Goal: Task Accomplishment & Management: Complete application form

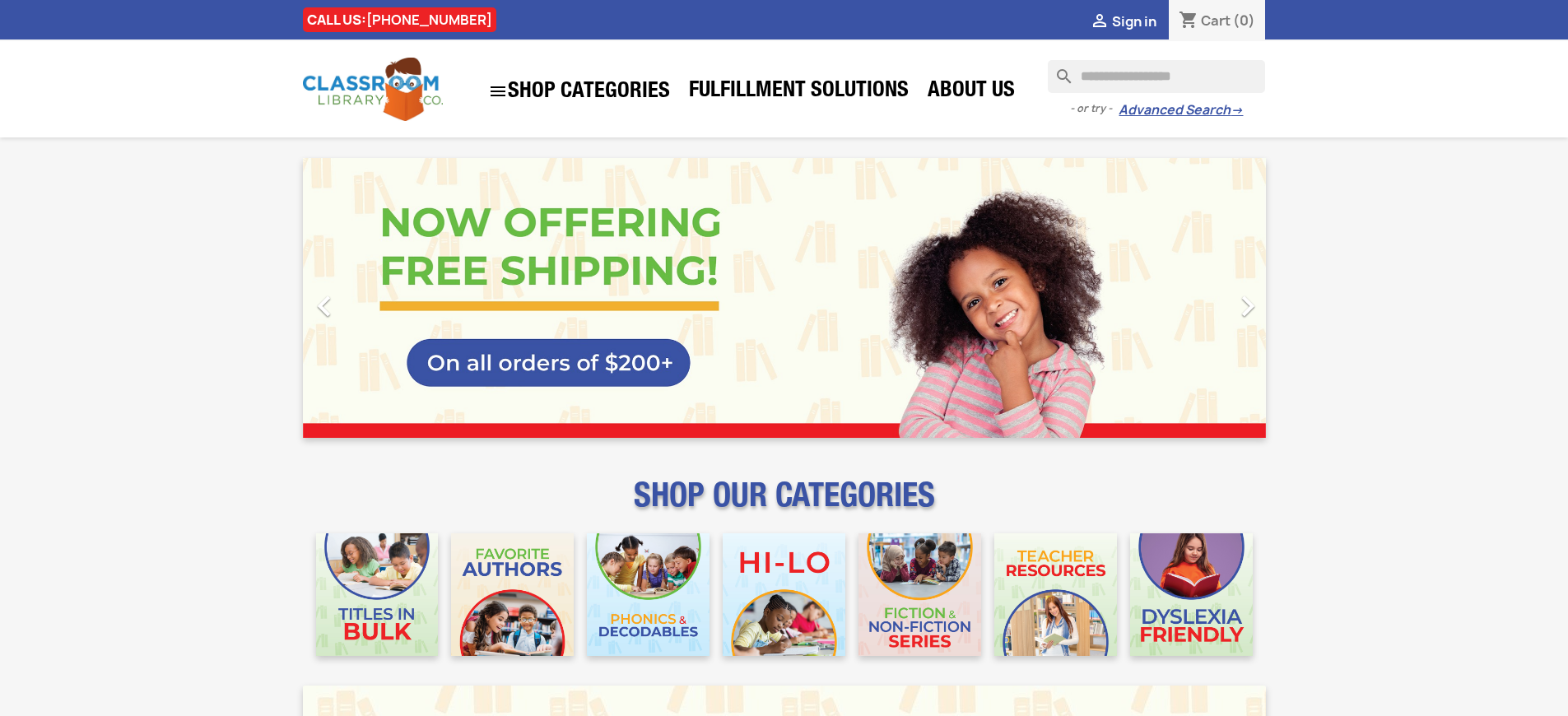
click at [1133, 21] on span "Sign in" at bounding box center [1134, 21] width 45 height 18
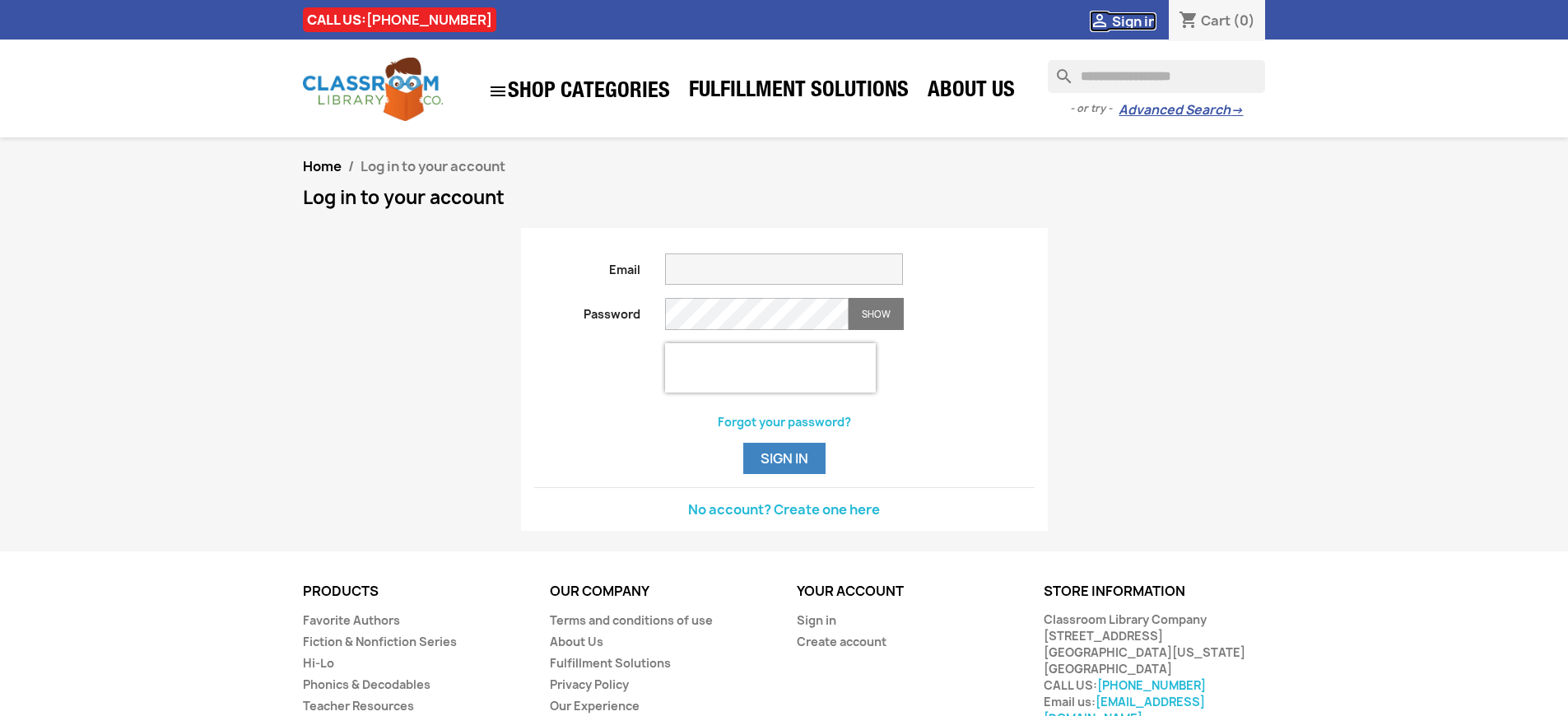
click at [1133, 21] on span "Sign in" at bounding box center [1134, 21] width 45 height 18
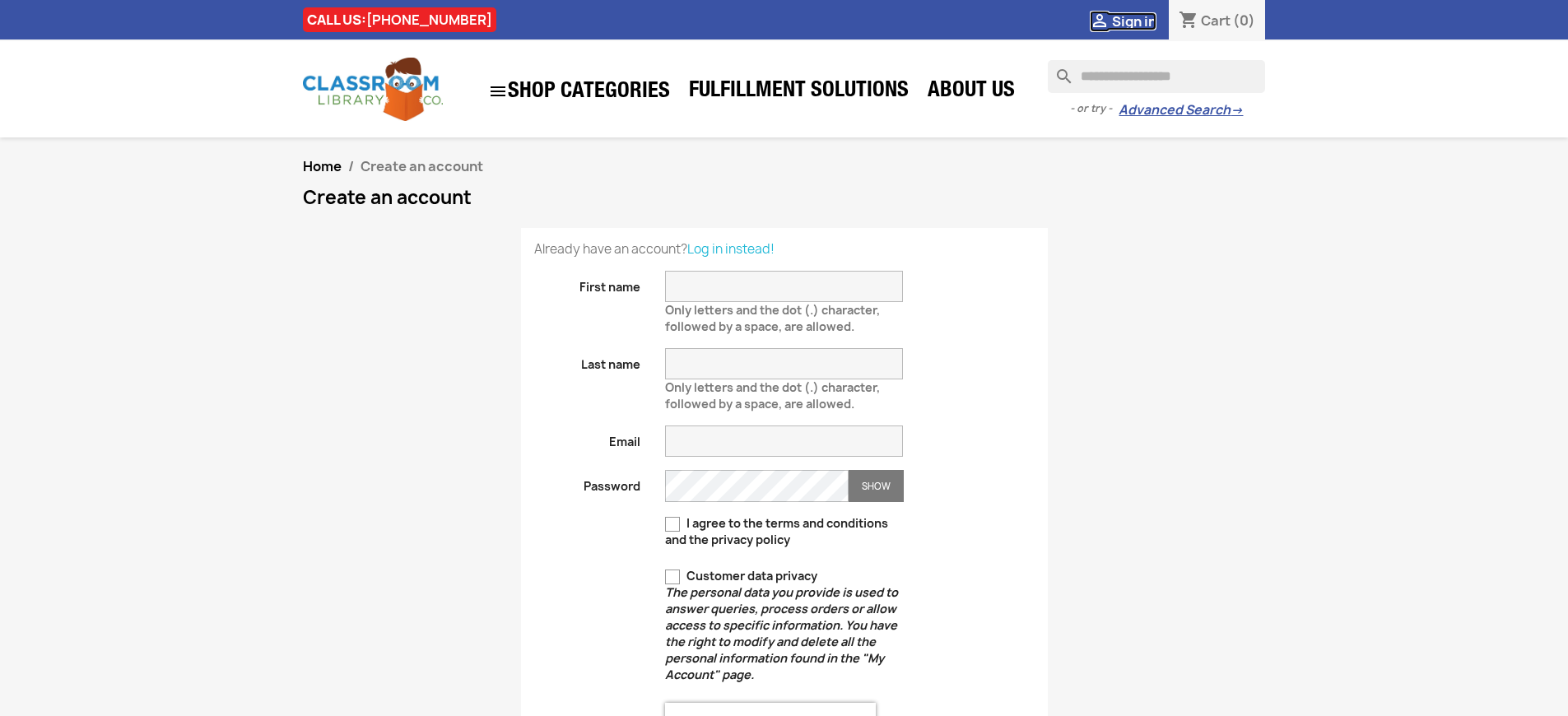
click at [1133, 21] on span "Sign in" at bounding box center [1134, 21] width 45 height 18
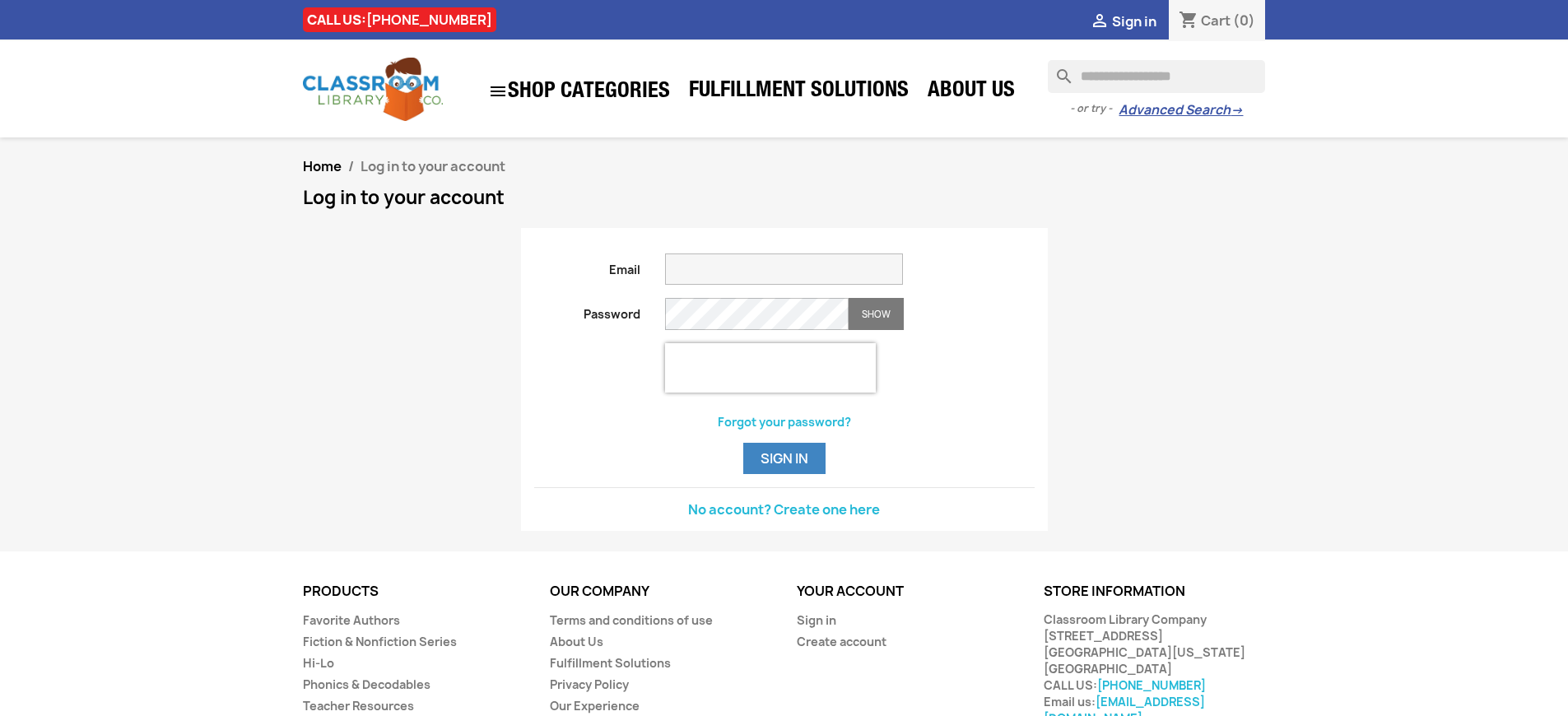
click at [1133, 21] on span "Sign in" at bounding box center [1134, 21] width 45 height 18
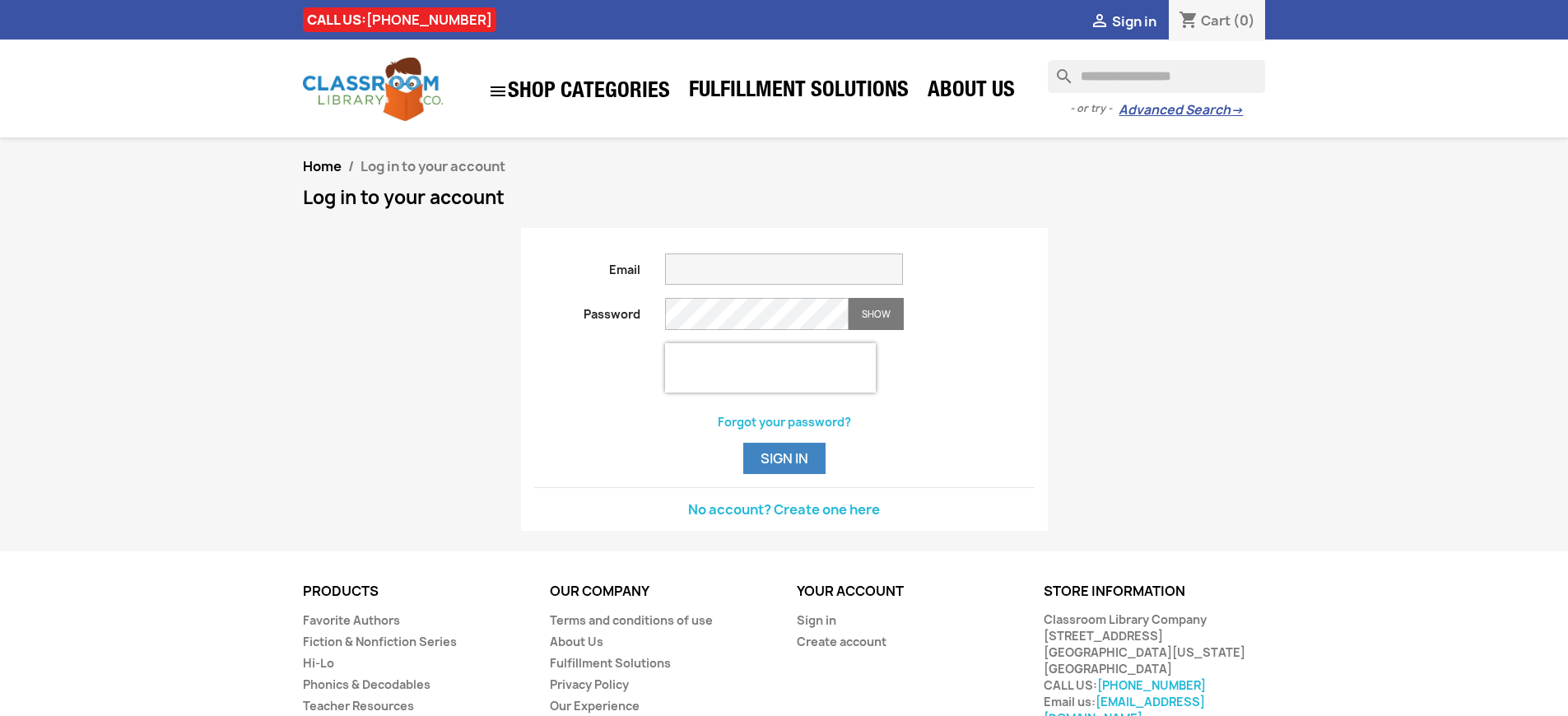
click at [1133, 21] on span "Sign in" at bounding box center [1134, 21] width 45 height 18
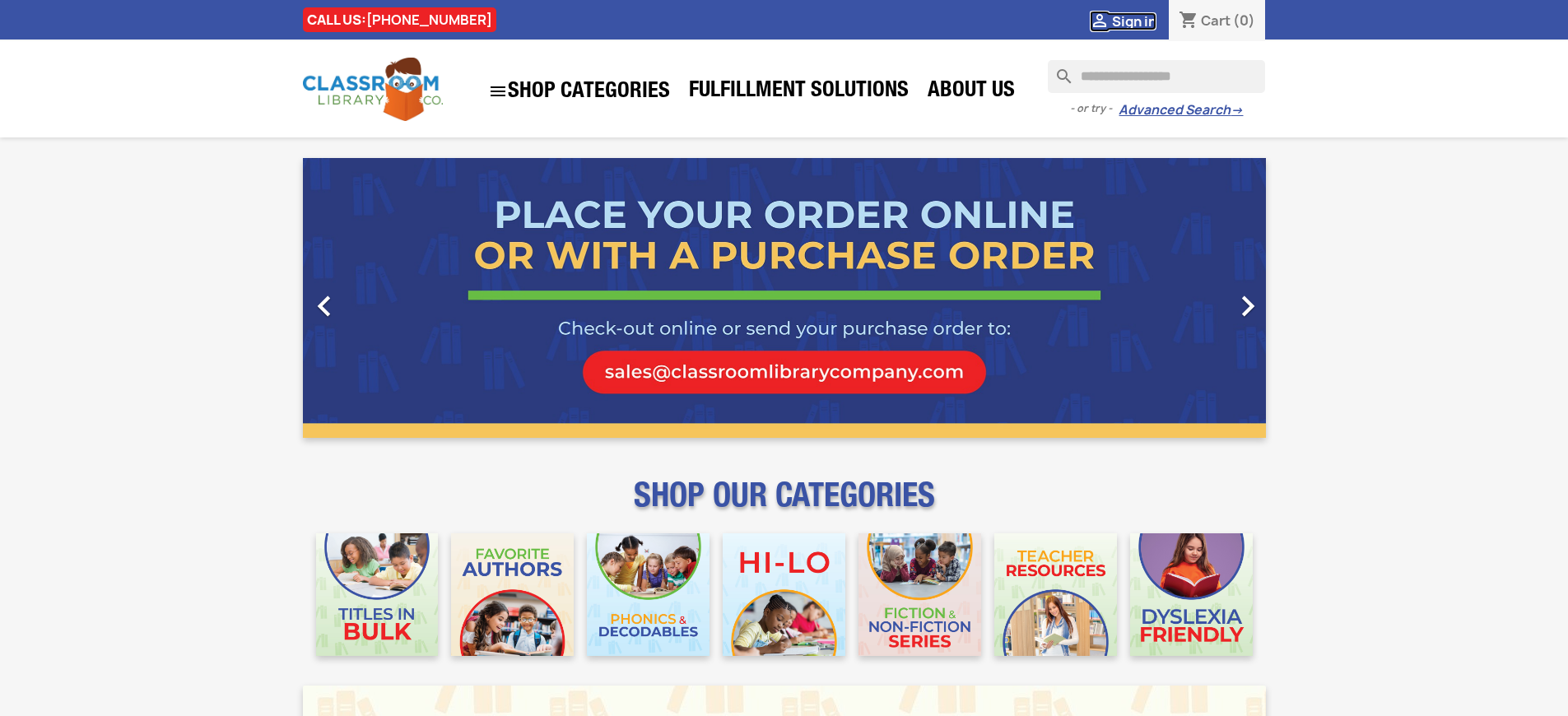
click at [1133, 21] on span "Sign in" at bounding box center [1134, 21] width 45 height 18
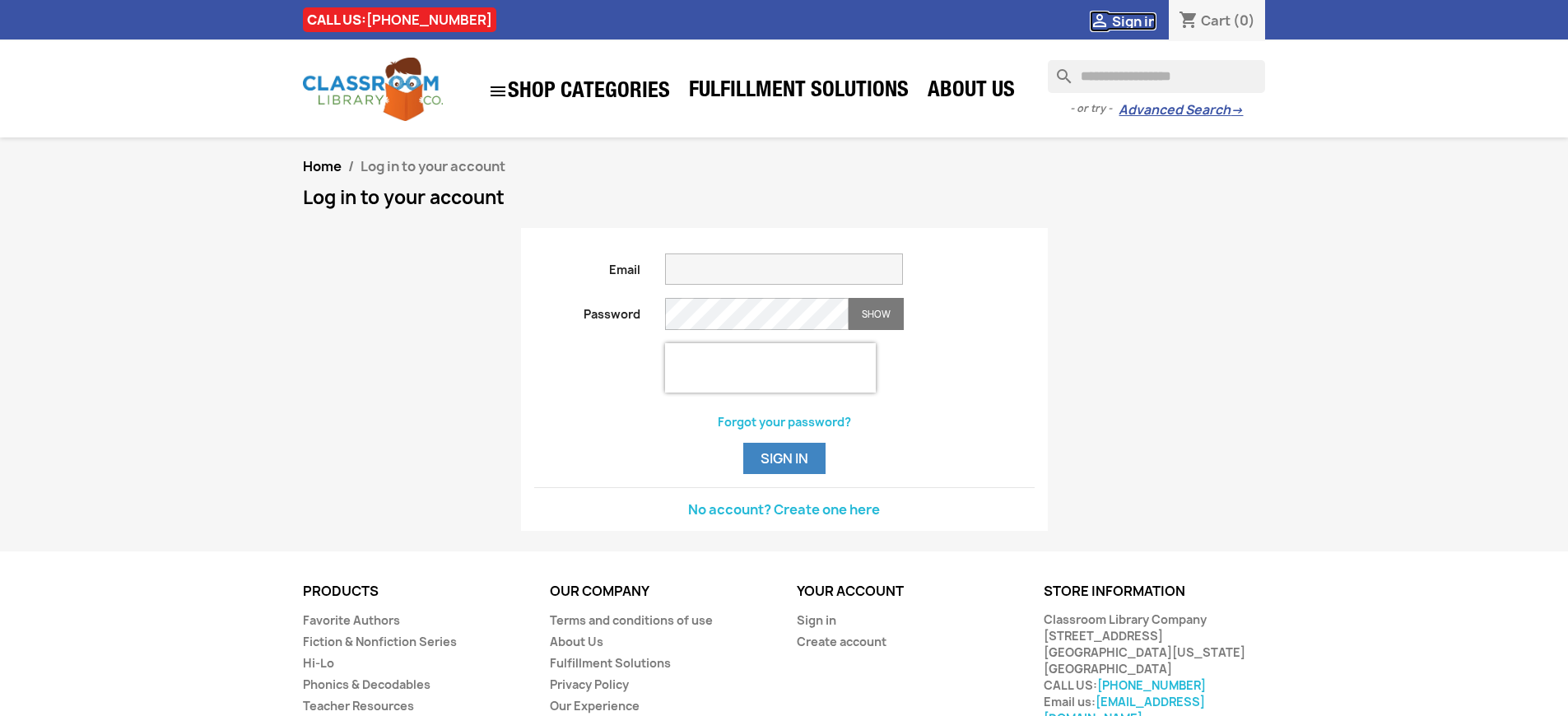
click at [1133, 21] on span "Sign in" at bounding box center [1134, 21] width 45 height 18
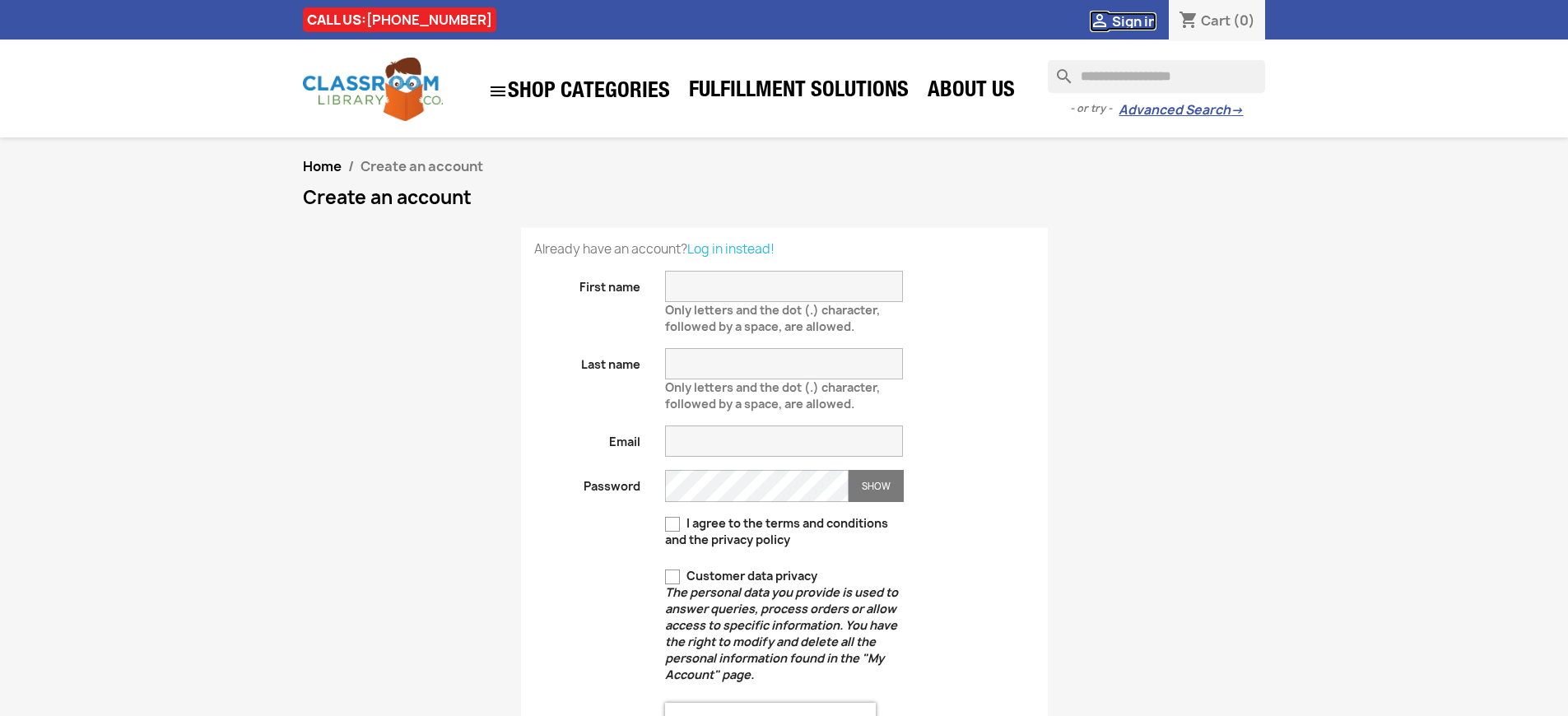
click at [1133, 21] on span "Sign in" at bounding box center [1134, 21] width 45 height 18
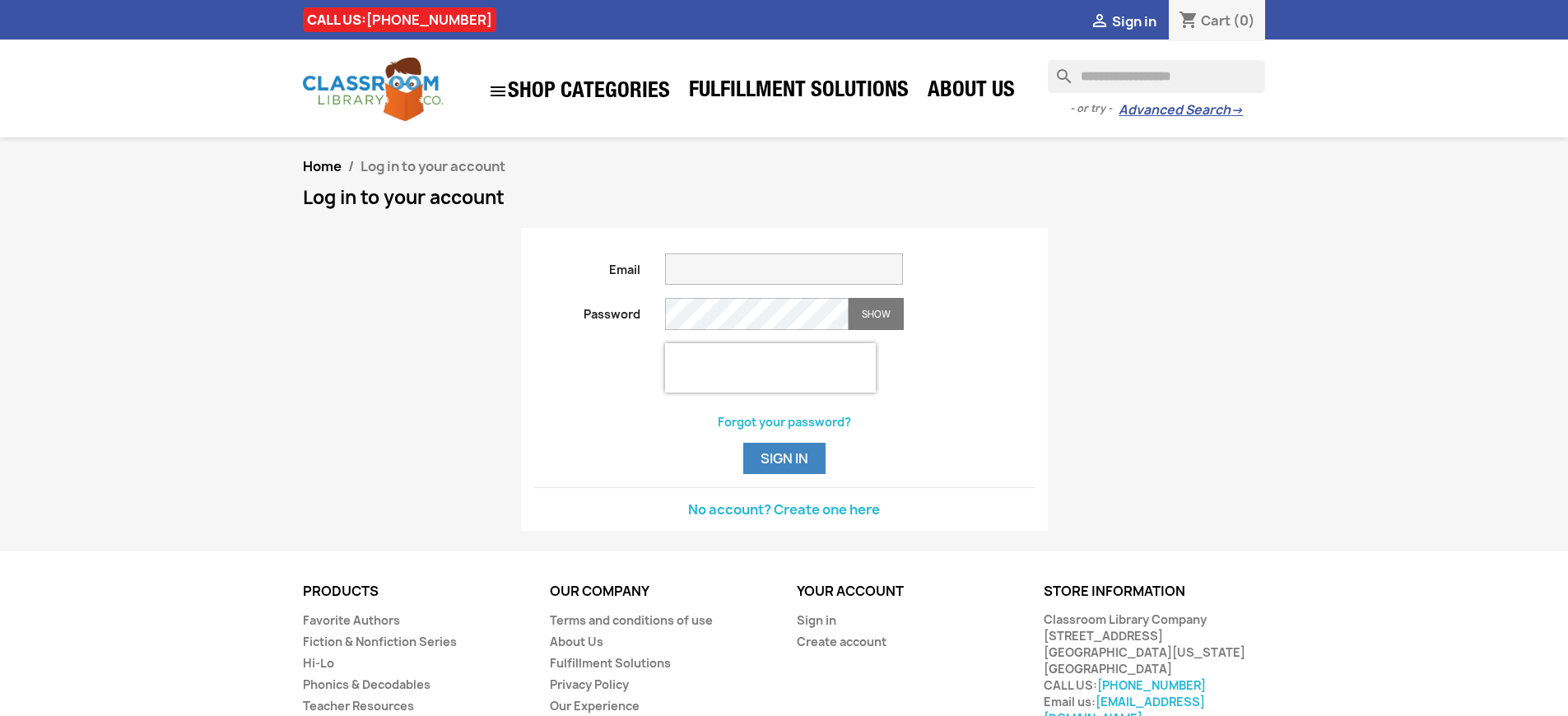
click at [1133, 21] on span "Sign in" at bounding box center [1134, 21] width 45 height 18
click at [784, 474] on button "Sign in" at bounding box center [784, 459] width 82 height 31
click at [1133, 21] on span "Sign in" at bounding box center [1134, 21] width 45 height 18
click at [784, 474] on button "Sign in" at bounding box center [784, 459] width 82 height 31
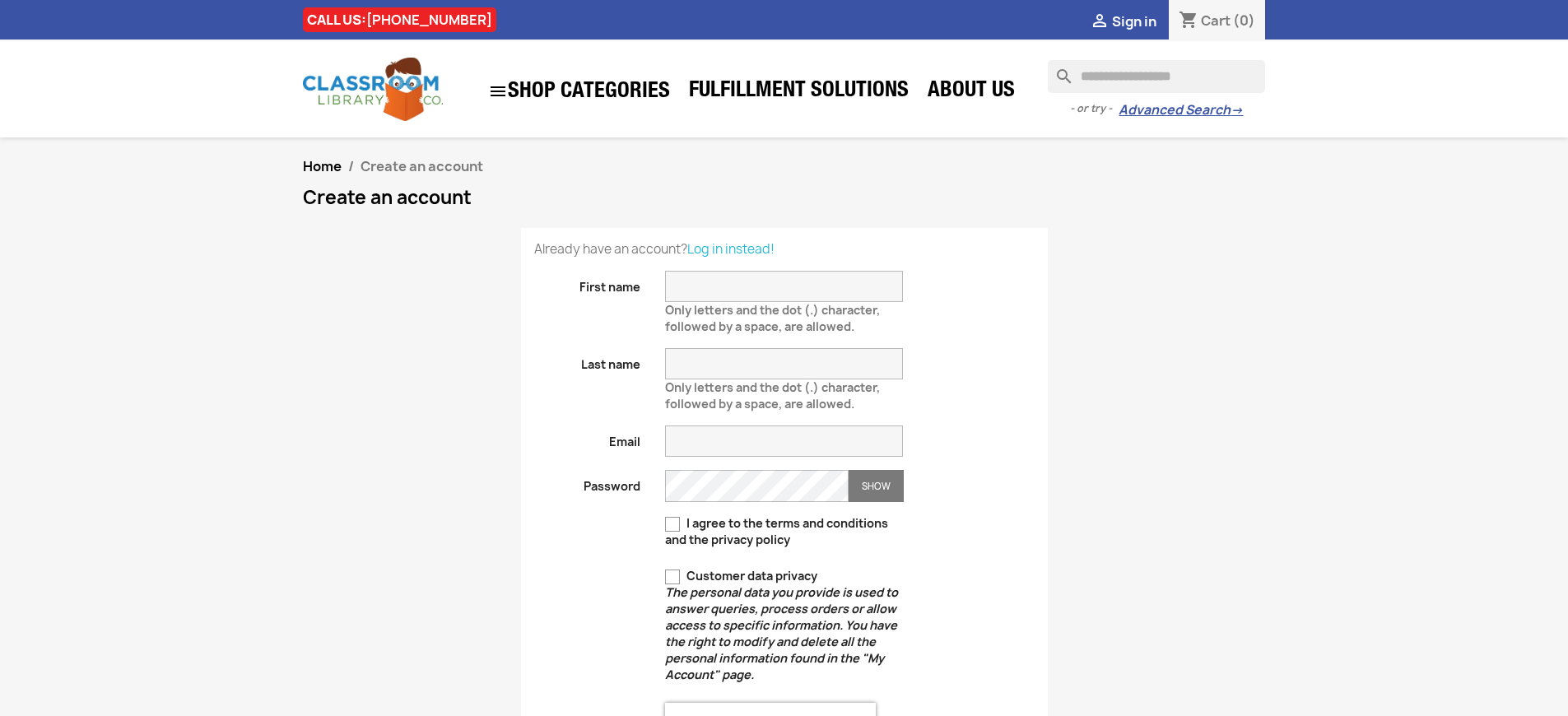
click at [1133, 21] on span "Sign in" at bounding box center [1134, 21] width 45 height 18
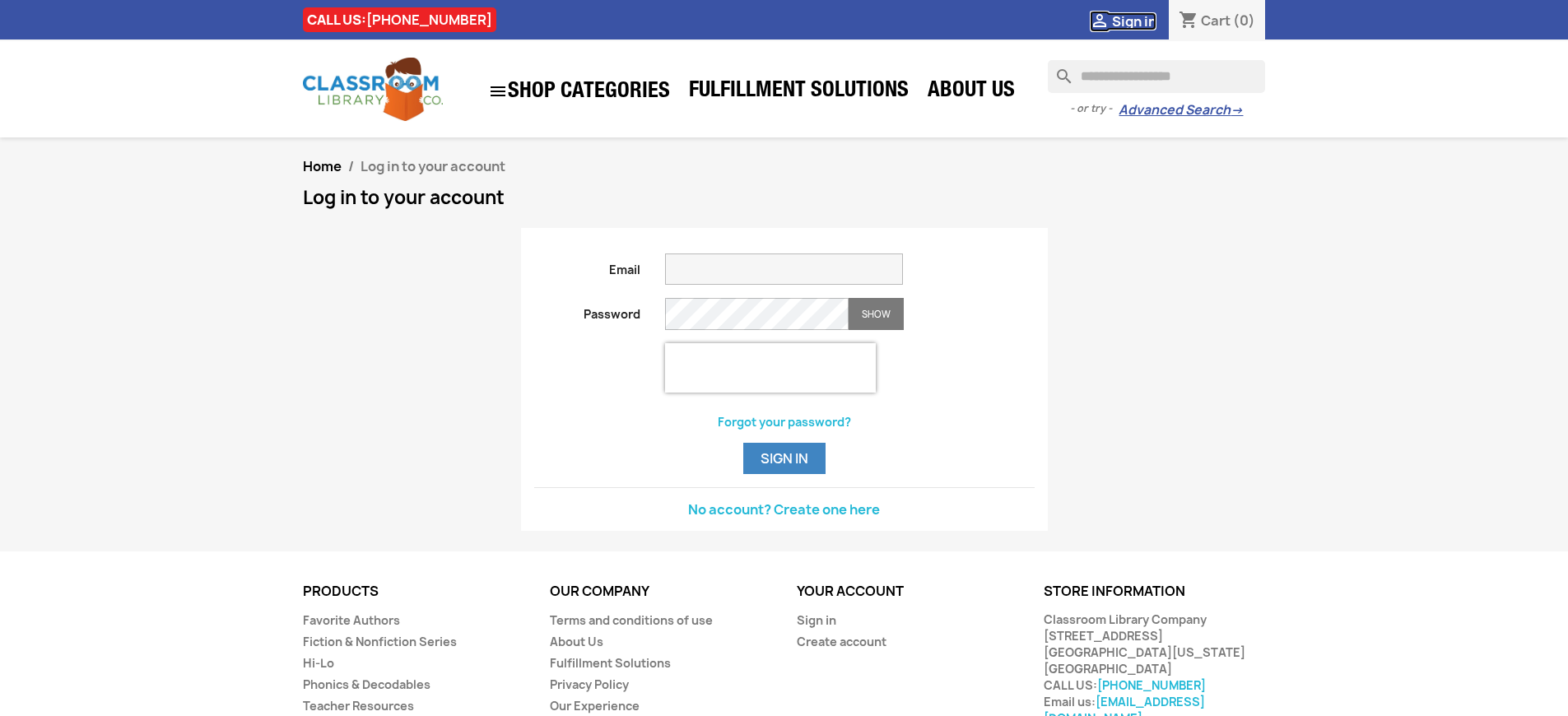
click at [1133, 21] on span "Sign in" at bounding box center [1134, 21] width 45 height 18
click at [816, 628] on link "Sign in" at bounding box center [817, 619] width 40 height 16
click at [1133, 21] on span "Sign in" at bounding box center [1134, 21] width 45 height 18
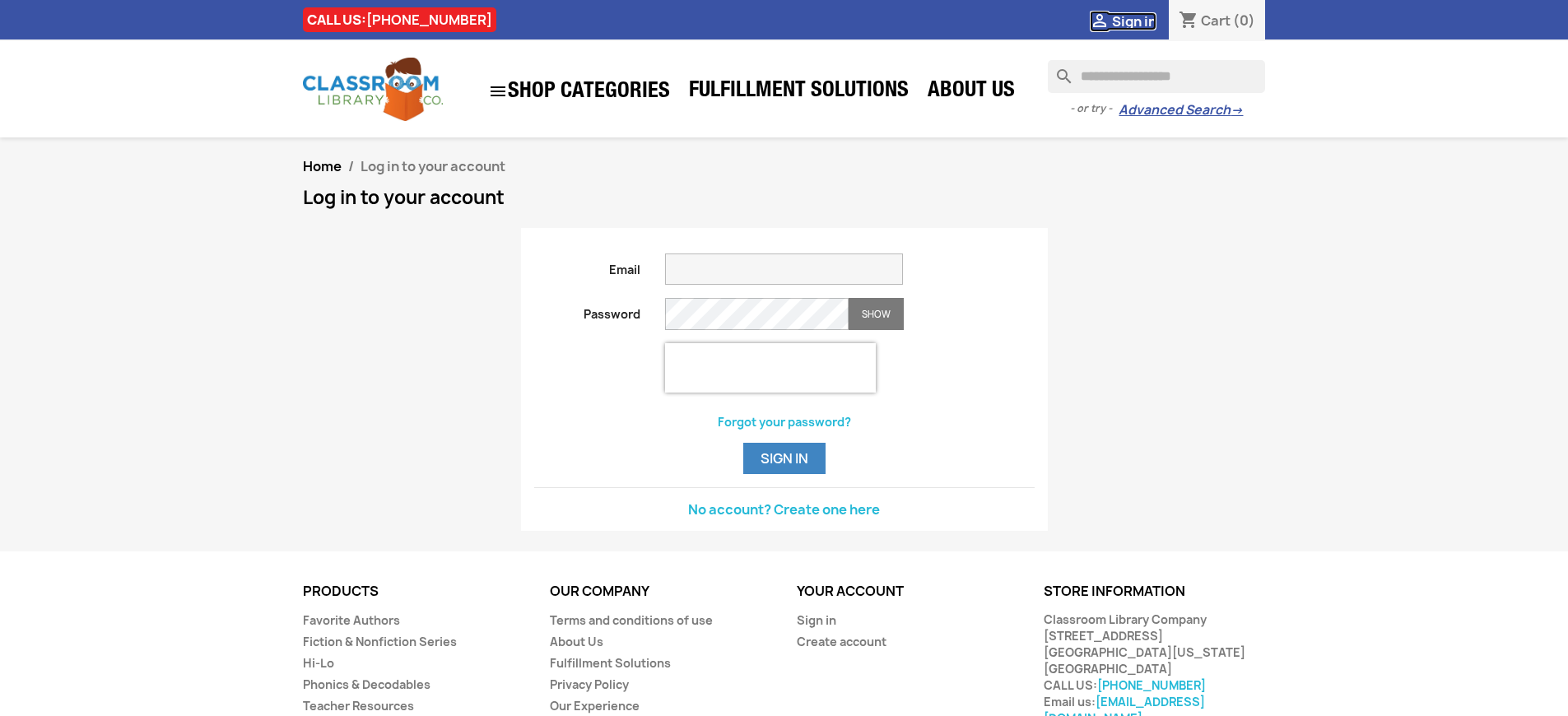
click at [1133, 21] on span "Sign in" at bounding box center [1134, 21] width 45 height 18
click at [816, 628] on link "Sign in" at bounding box center [817, 619] width 40 height 16
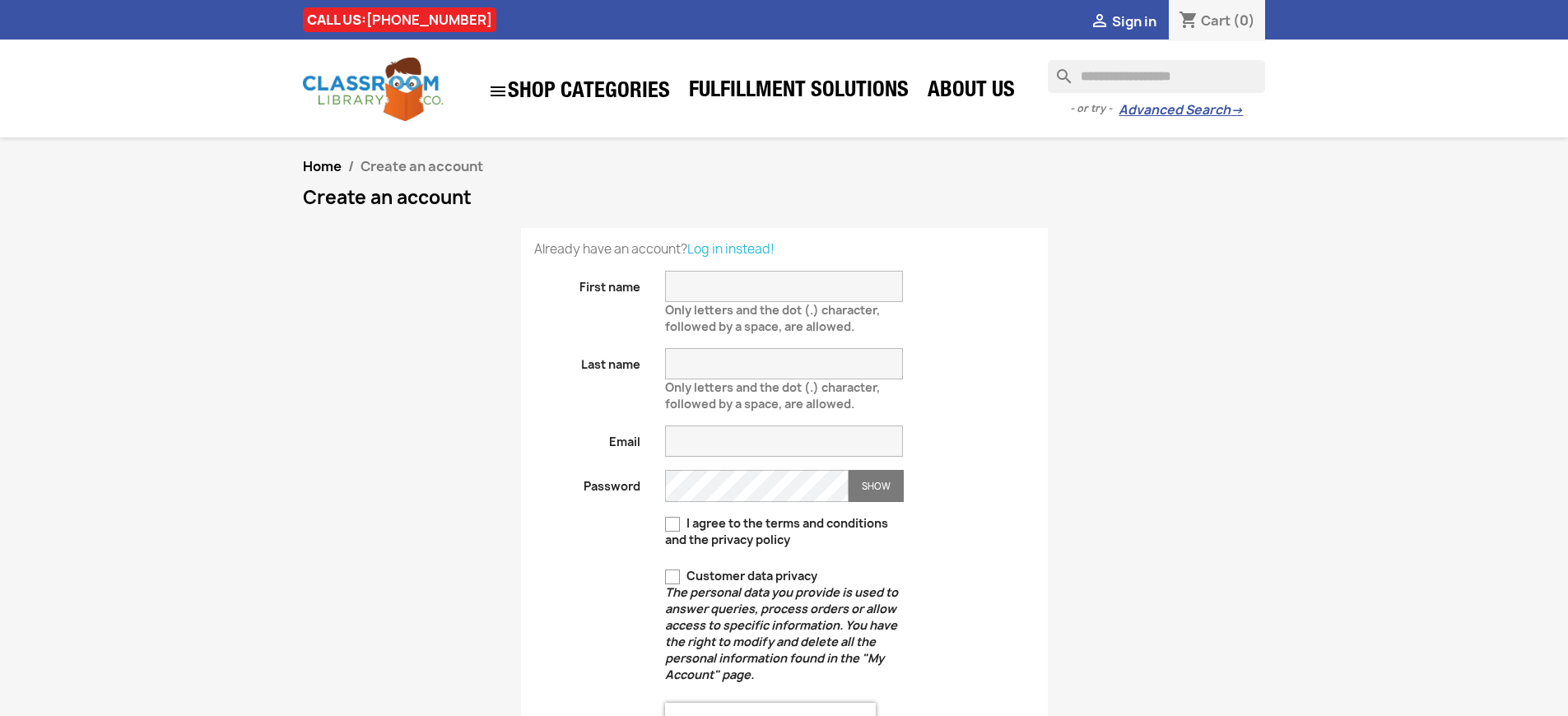
click at [784, 207] on h1 "Create an account" at bounding box center [784, 198] width 963 height 20
